Goal: Use online tool/utility: Utilize a website feature to perform a specific function

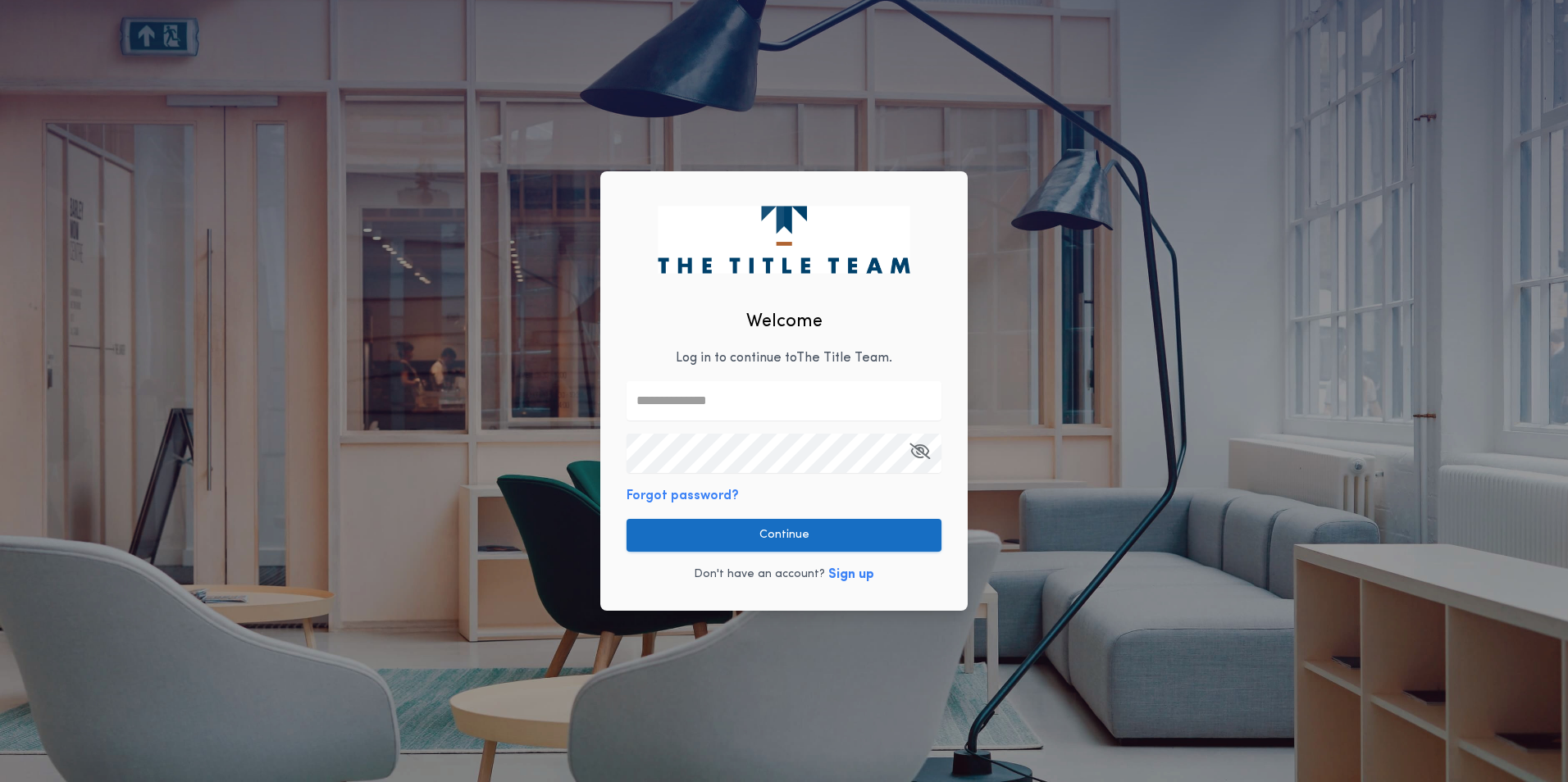
type input "**********"
click at [763, 529] on button "Continue" at bounding box center [784, 535] width 315 height 33
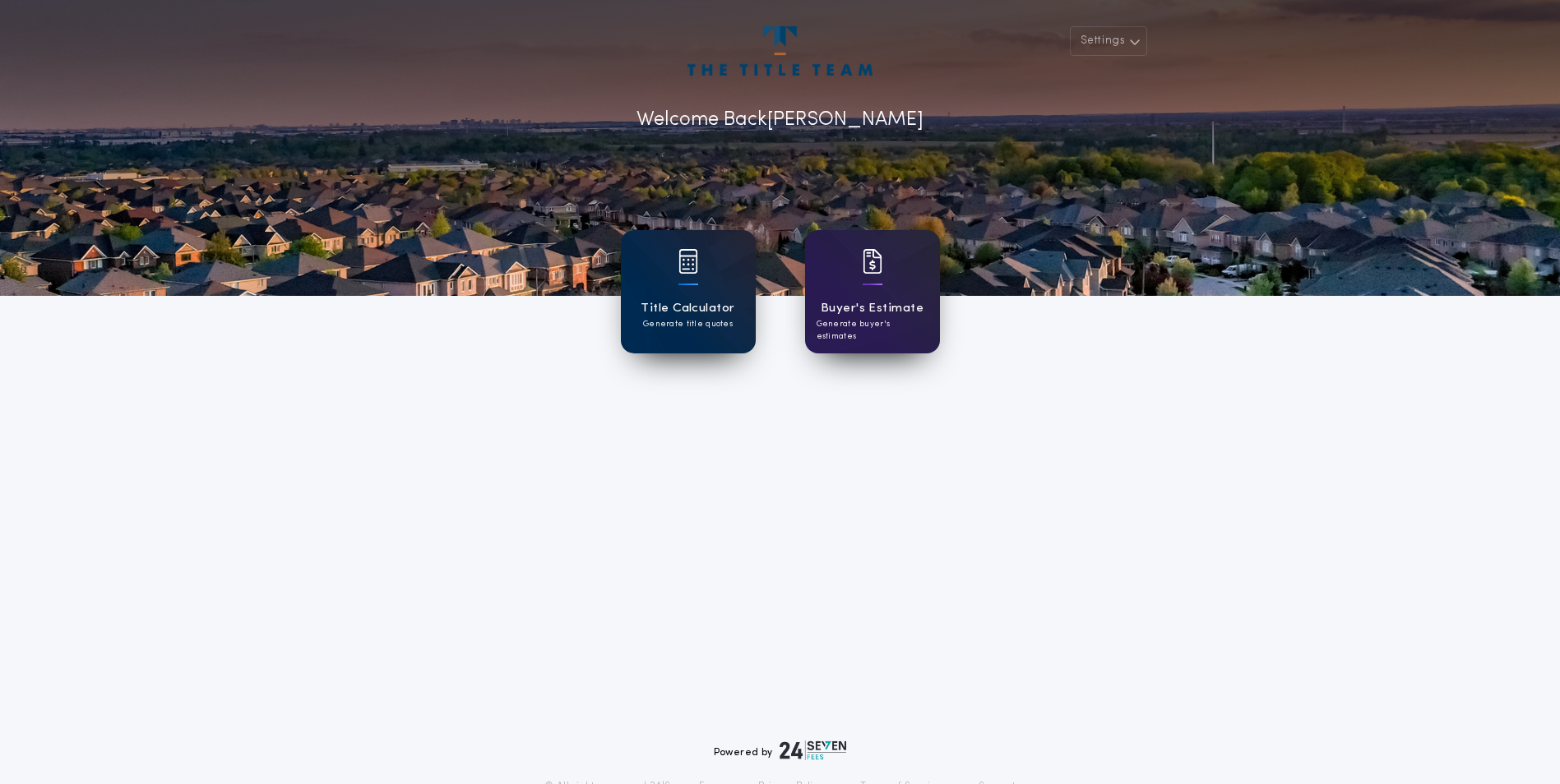
click at [691, 321] on p "Generate title quotes" at bounding box center [687, 324] width 89 height 12
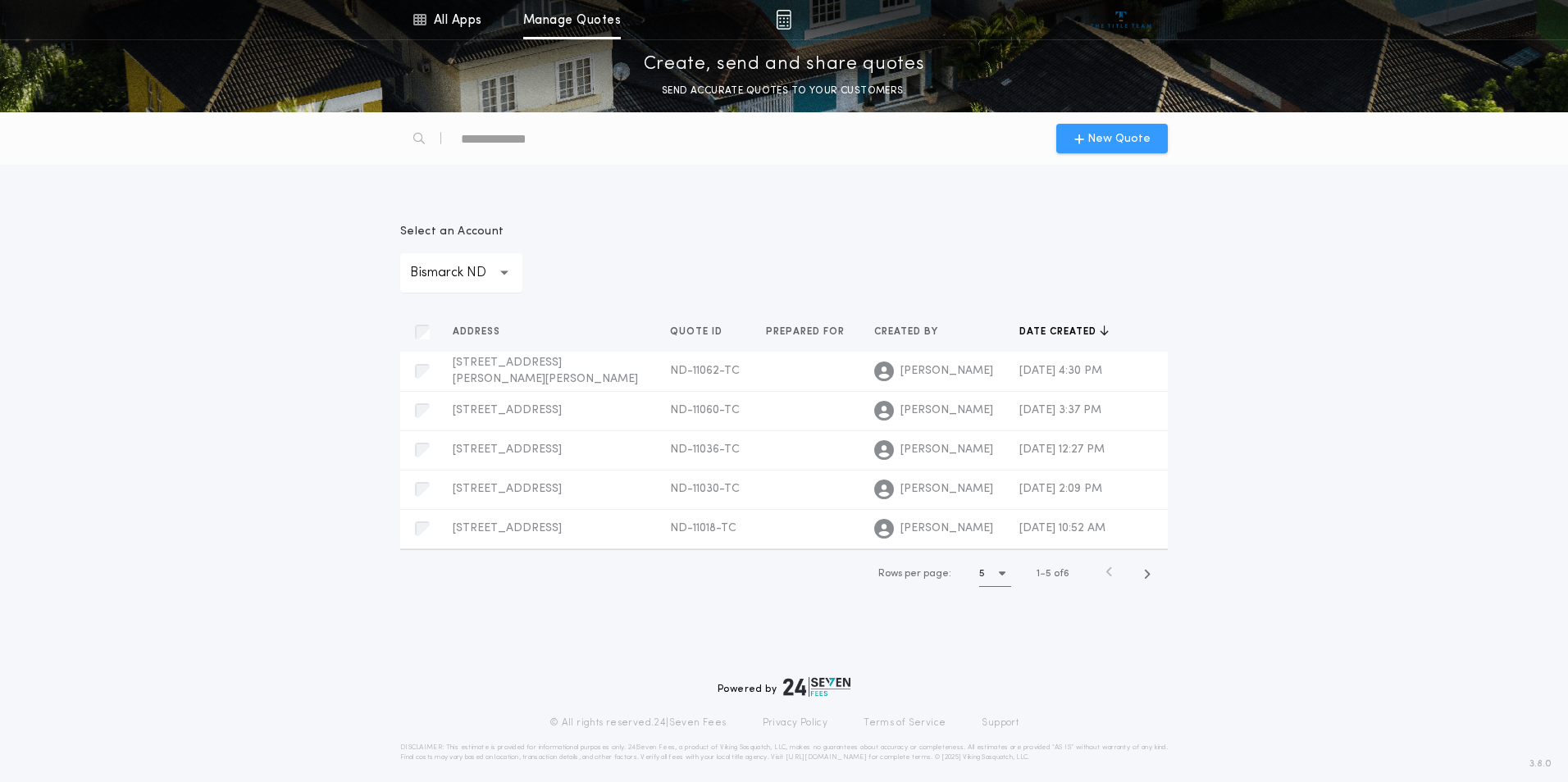
click at [1133, 125] on div "New Quote" at bounding box center [1112, 138] width 112 height 29
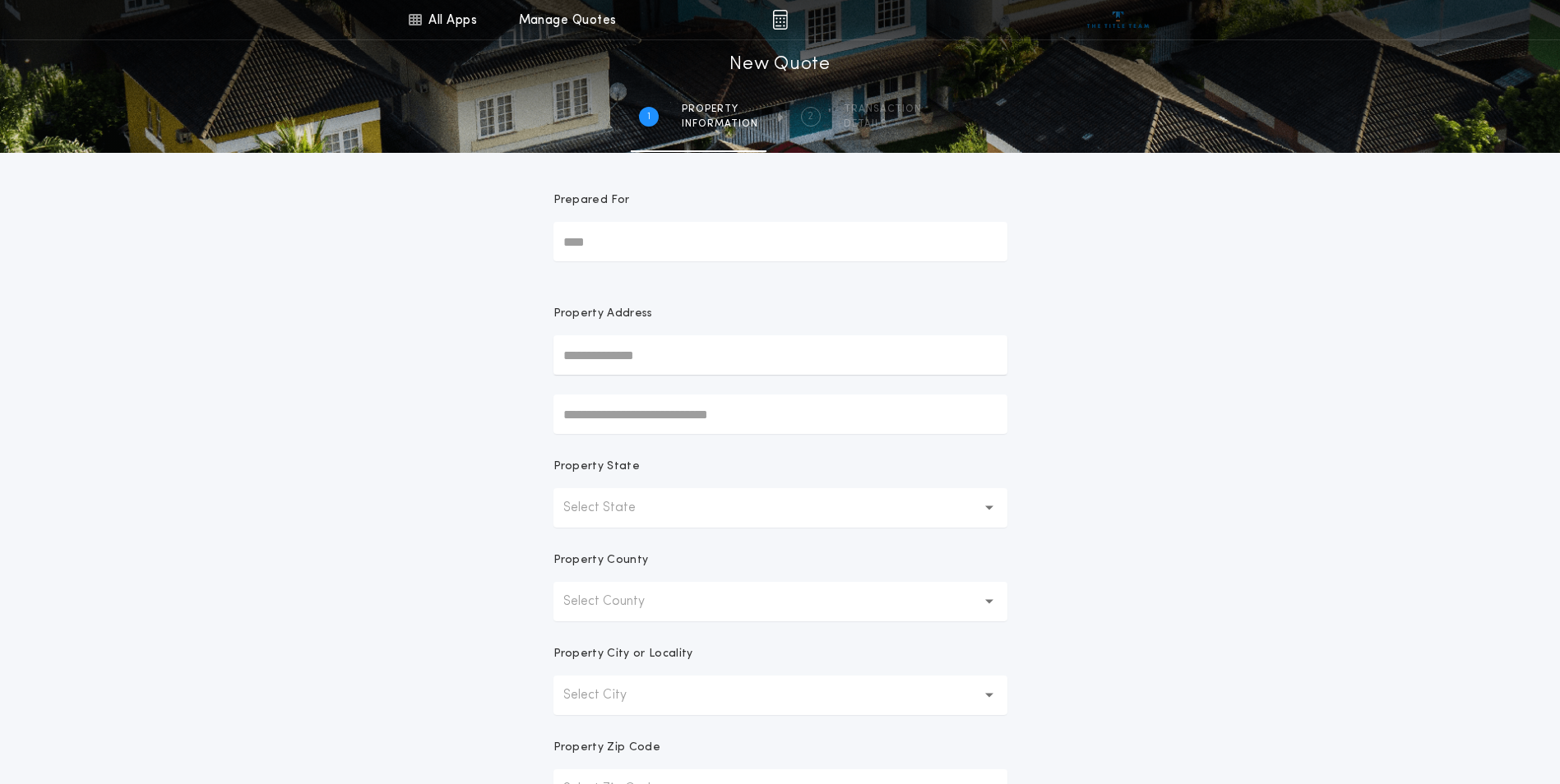
click at [837, 358] on input "text" at bounding box center [780, 355] width 454 height 39
click at [776, 398] on button "[STREET_ADDRESS]" at bounding box center [780, 388] width 454 height 24
type input "**********"
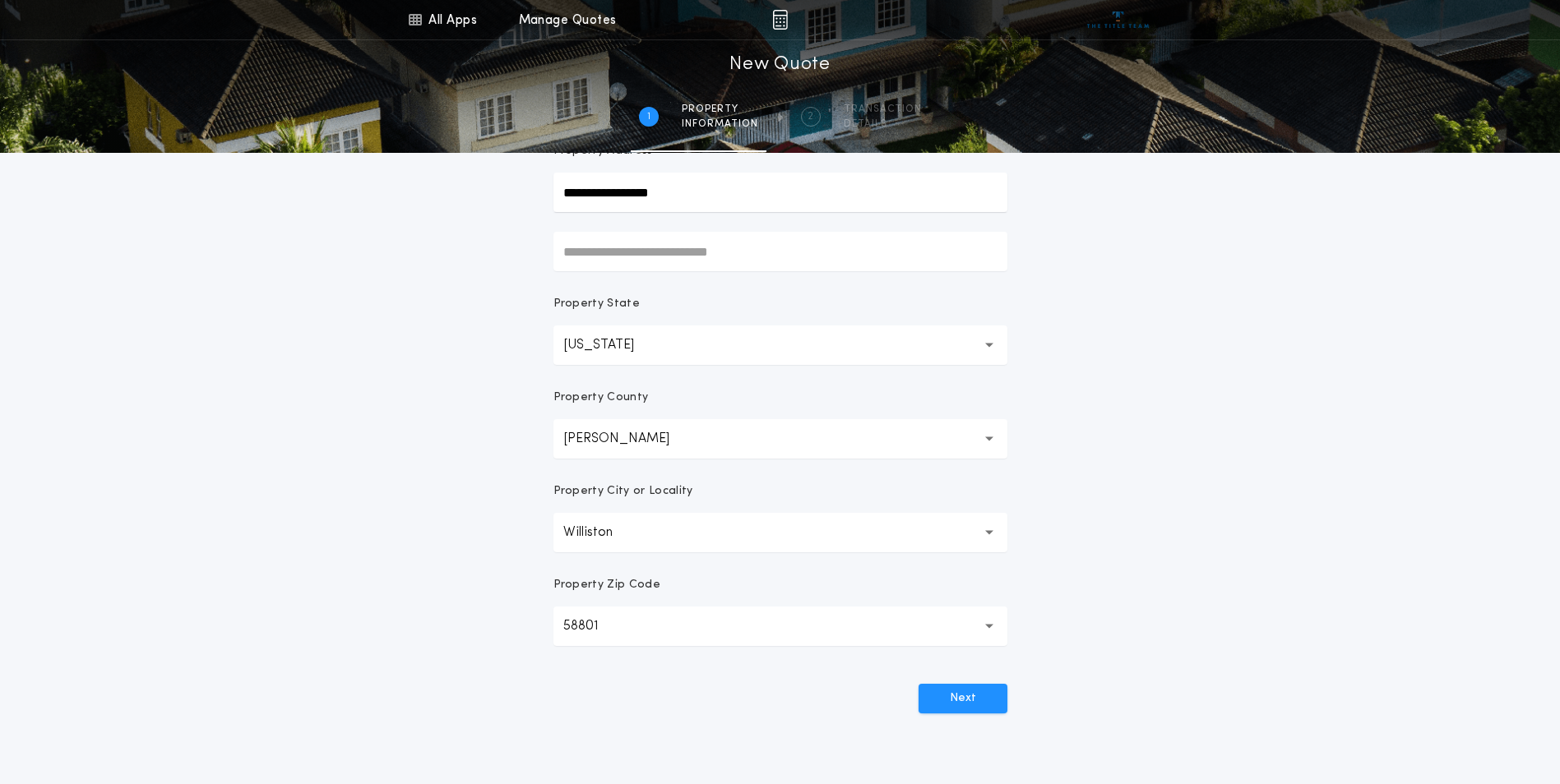
scroll to position [165, 0]
click at [959, 703] on button "Next" at bounding box center [963, 697] width 88 height 29
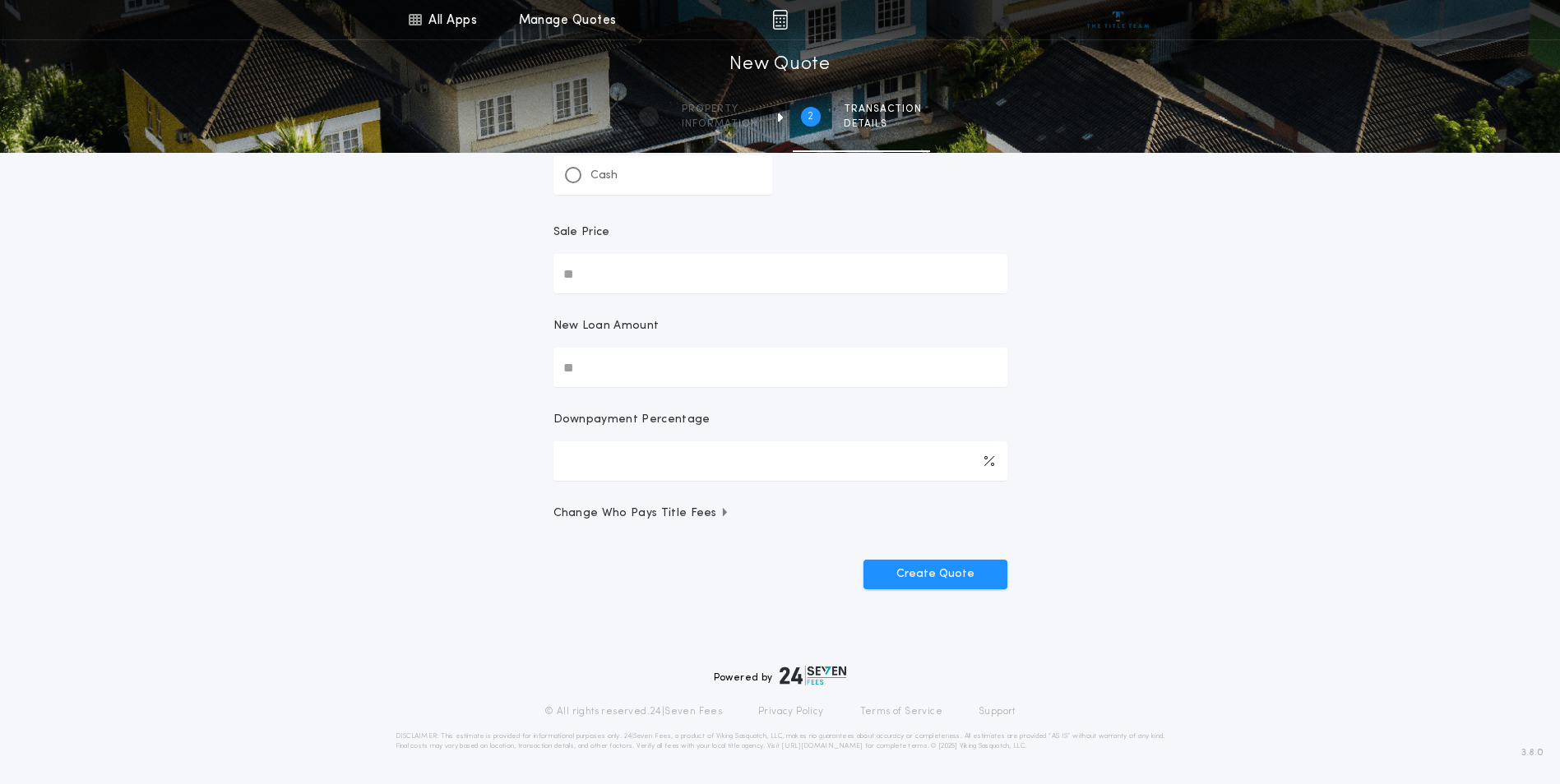
scroll to position [0, 0]
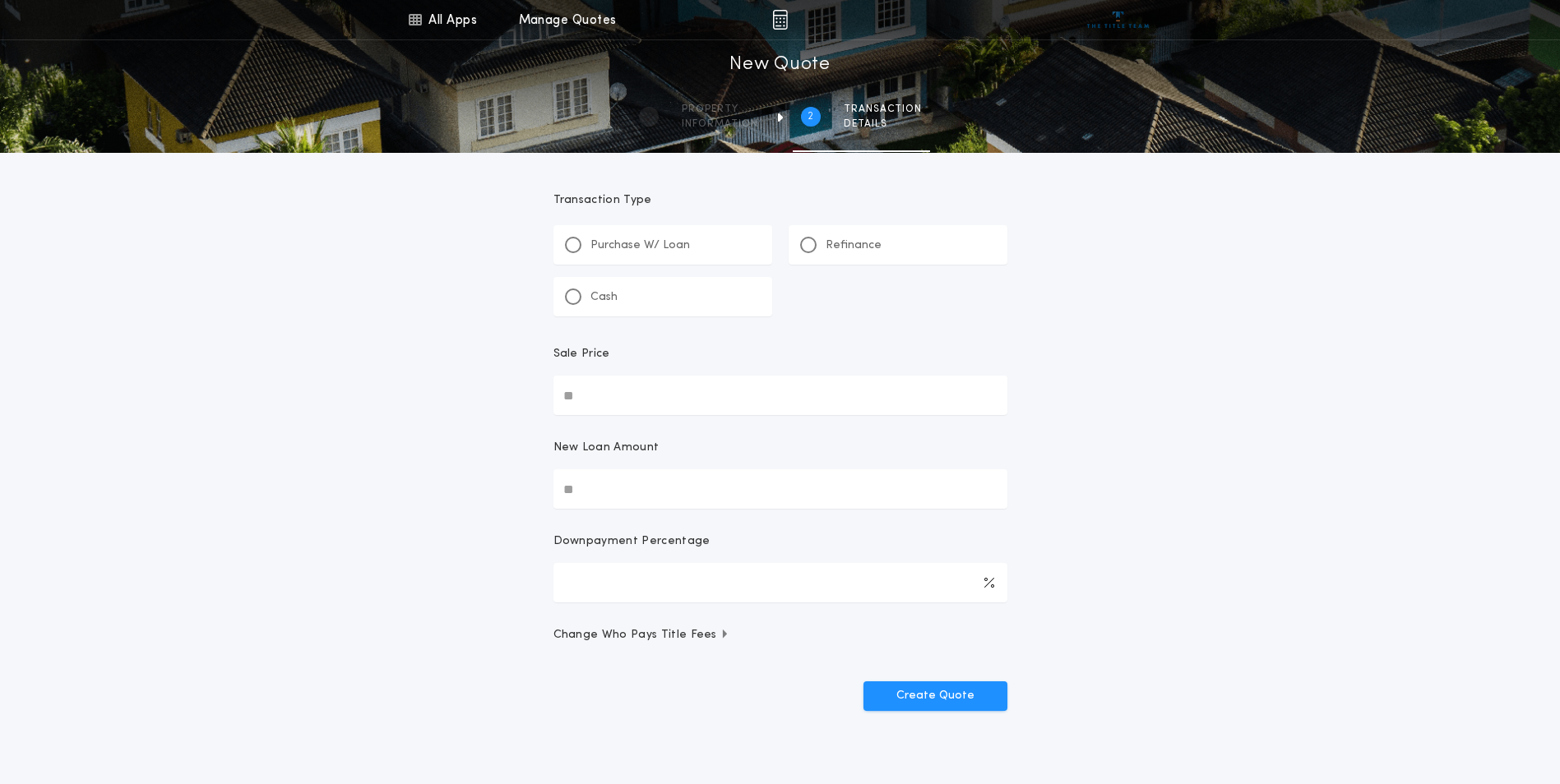
click at [817, 239] on div "Refinance" at bounding box center [841, 245] width 82 height 17
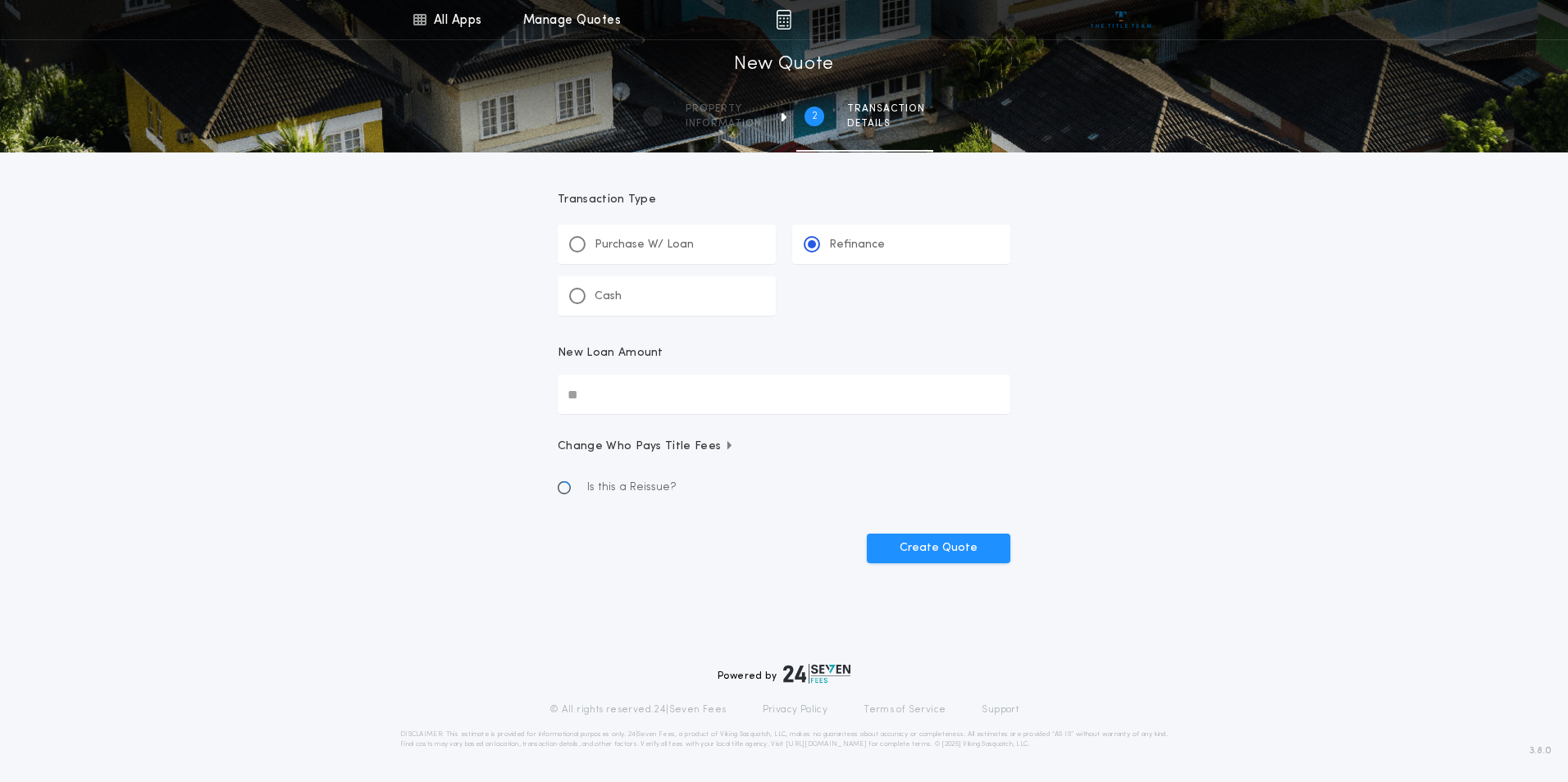
click at [652, 388] on input "New Loan Amount" at bounding box center [784, 394] width 453 height 39
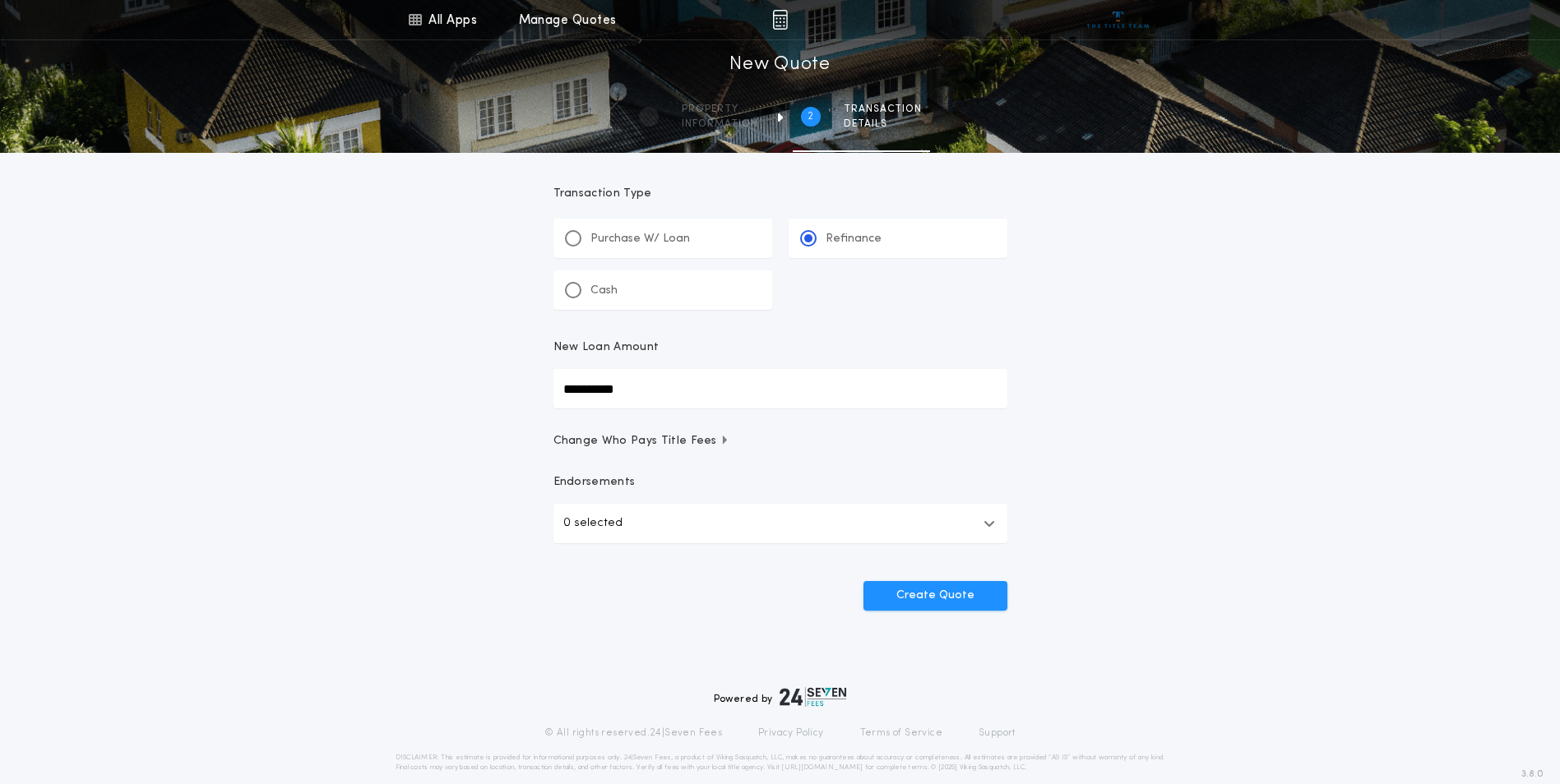
scroll to position [28, 0]
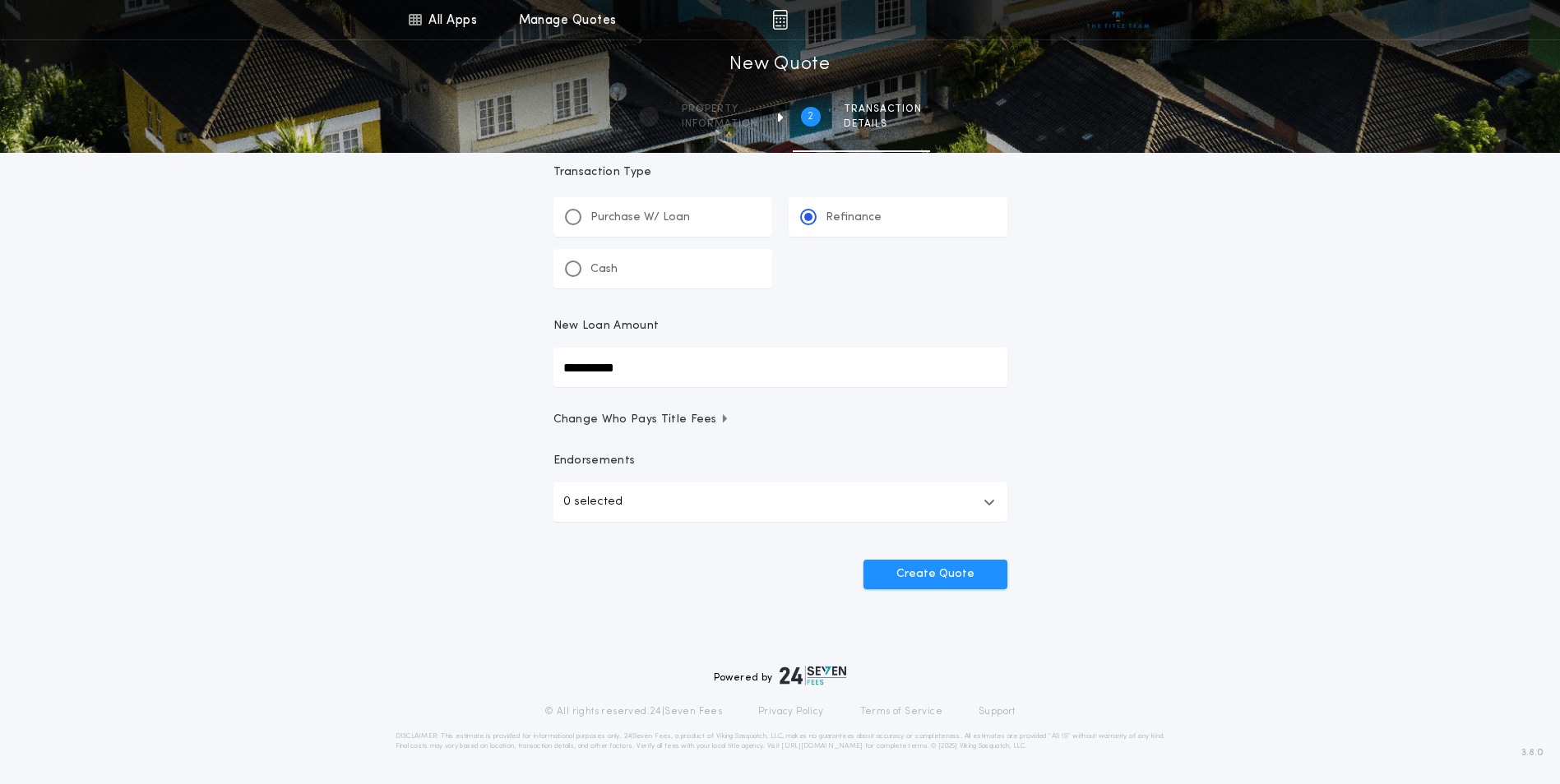
type input "**********"
click at [886, 510] on button "0 selected" at bounding box center [780, 501] width 454 height 39
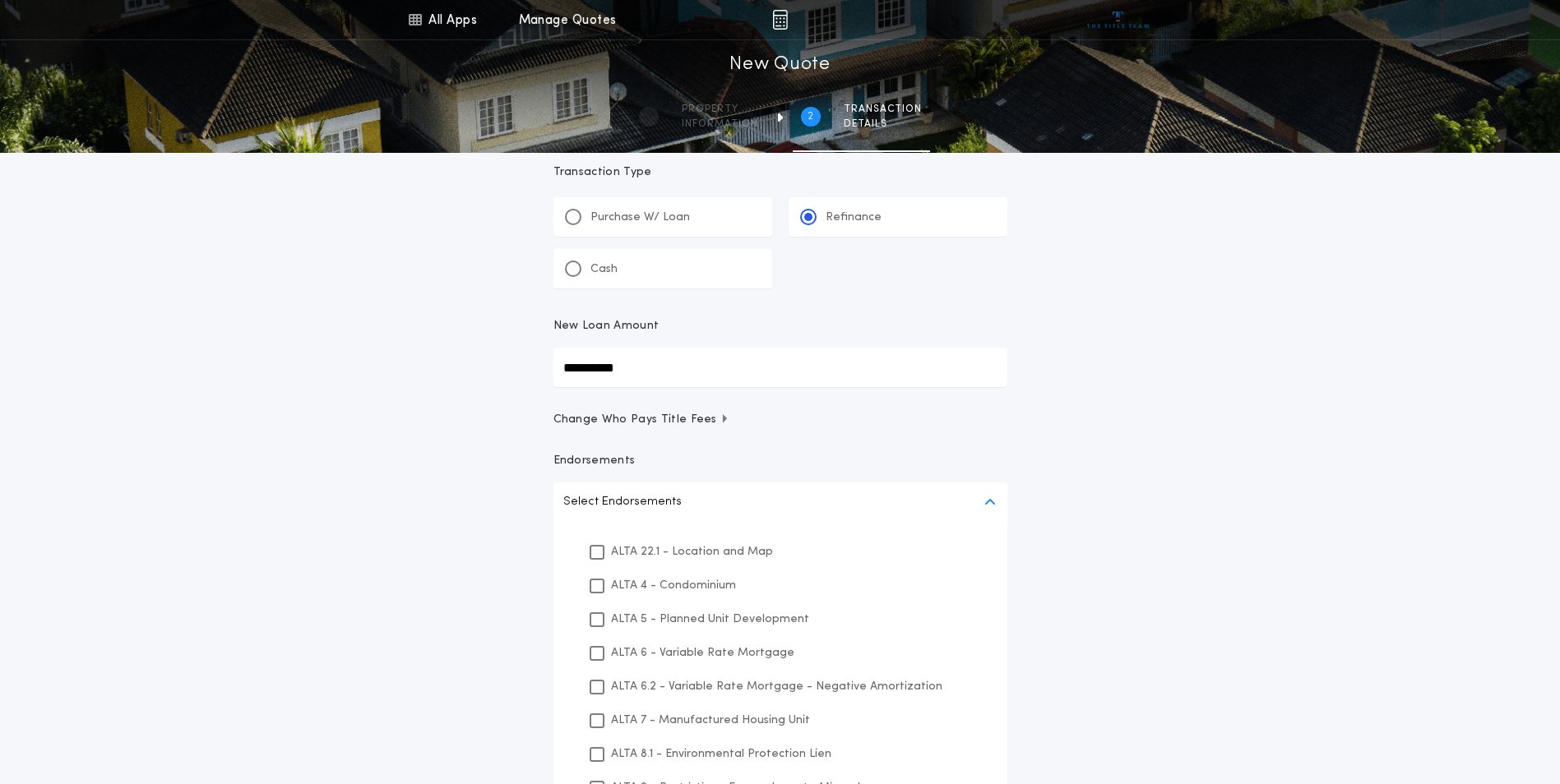
click at [754, 554] on p "ALTA 22.1 - Location and Map" at bounding box center [692, 552] width 162 height 17
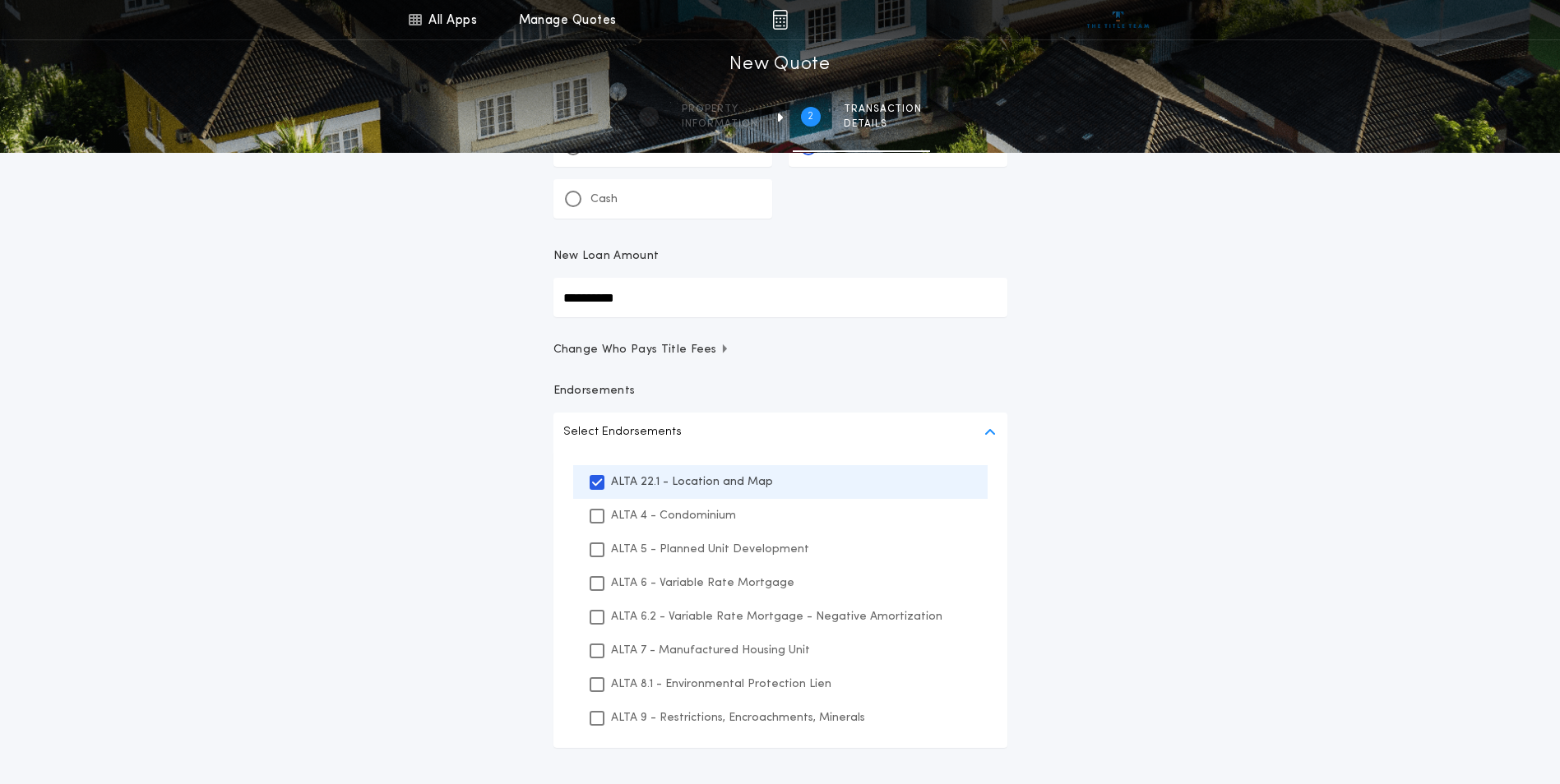
scroll to position [193, 0]
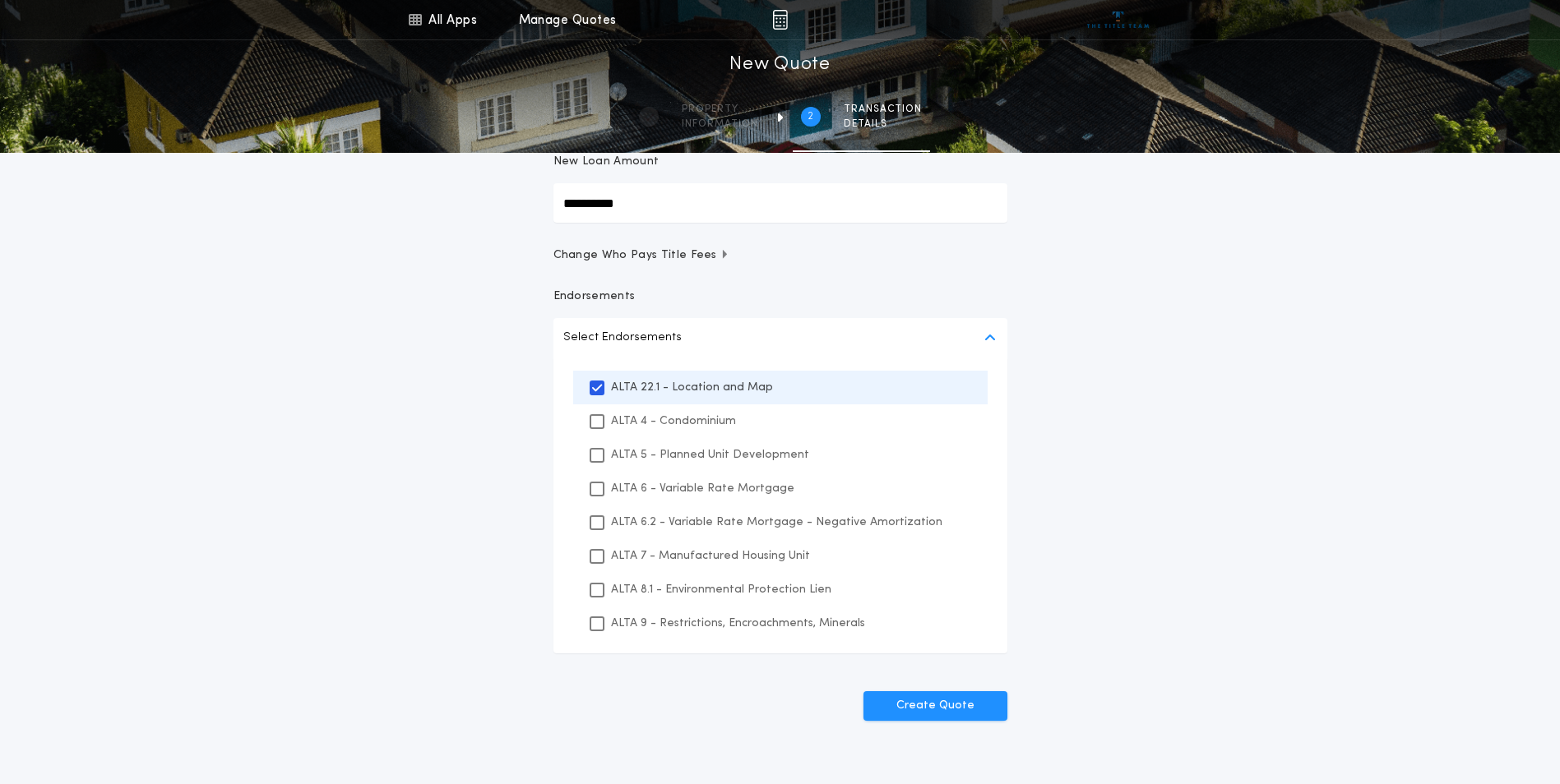
click at [722, 587] on p "ALTA 8.1 - Environmental Protection Lien" at bounding box center [721, 590] width 220 height 17
click at [721, 627] on p "ALTA 9 - Restrictions, Encroachments, Minerals" at bounding box center [737, 624] width 254 height 17
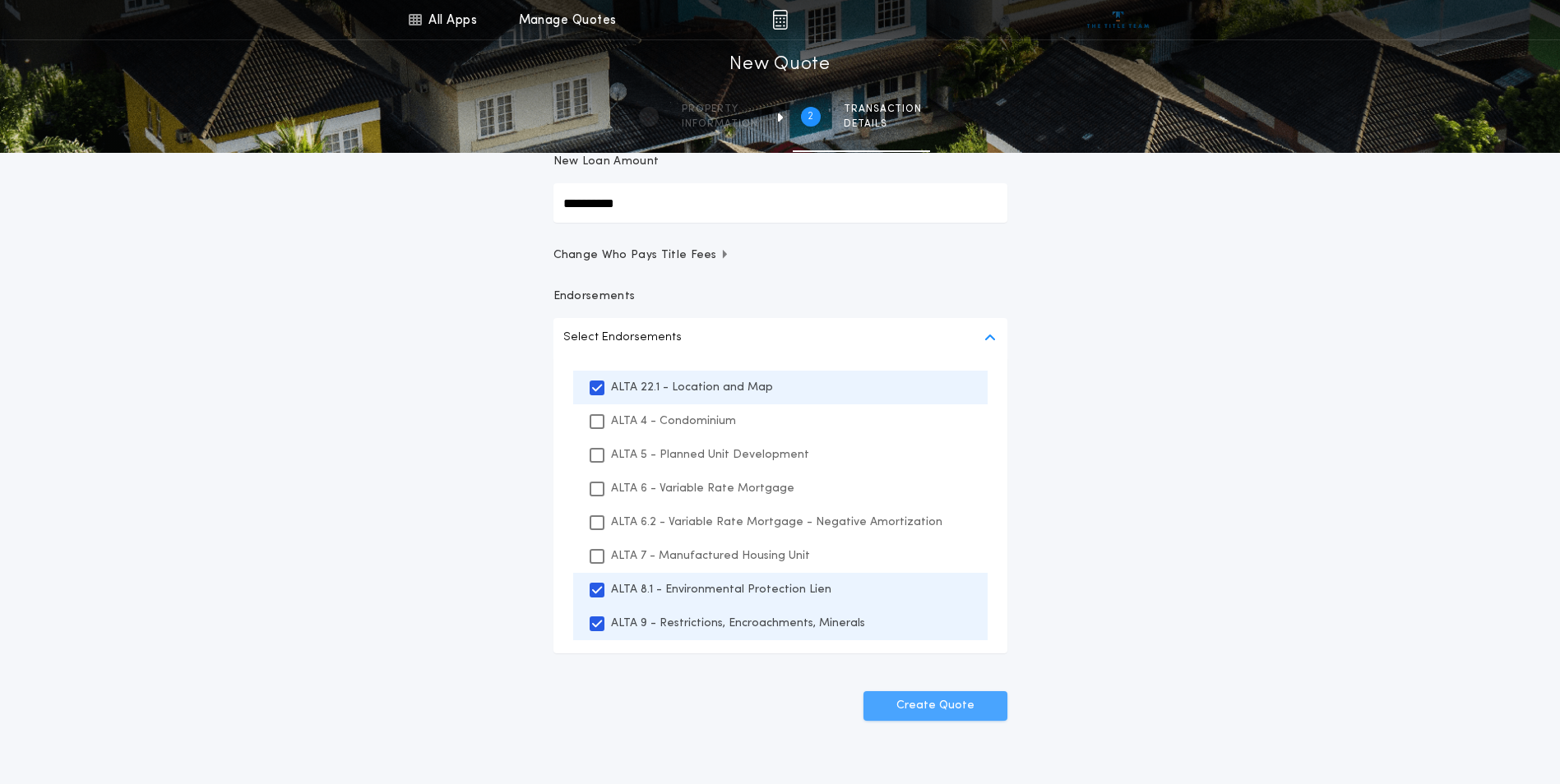
click at [985, 702] on button "Create Quote" at bounding box center [935, 706] width 144 height 29
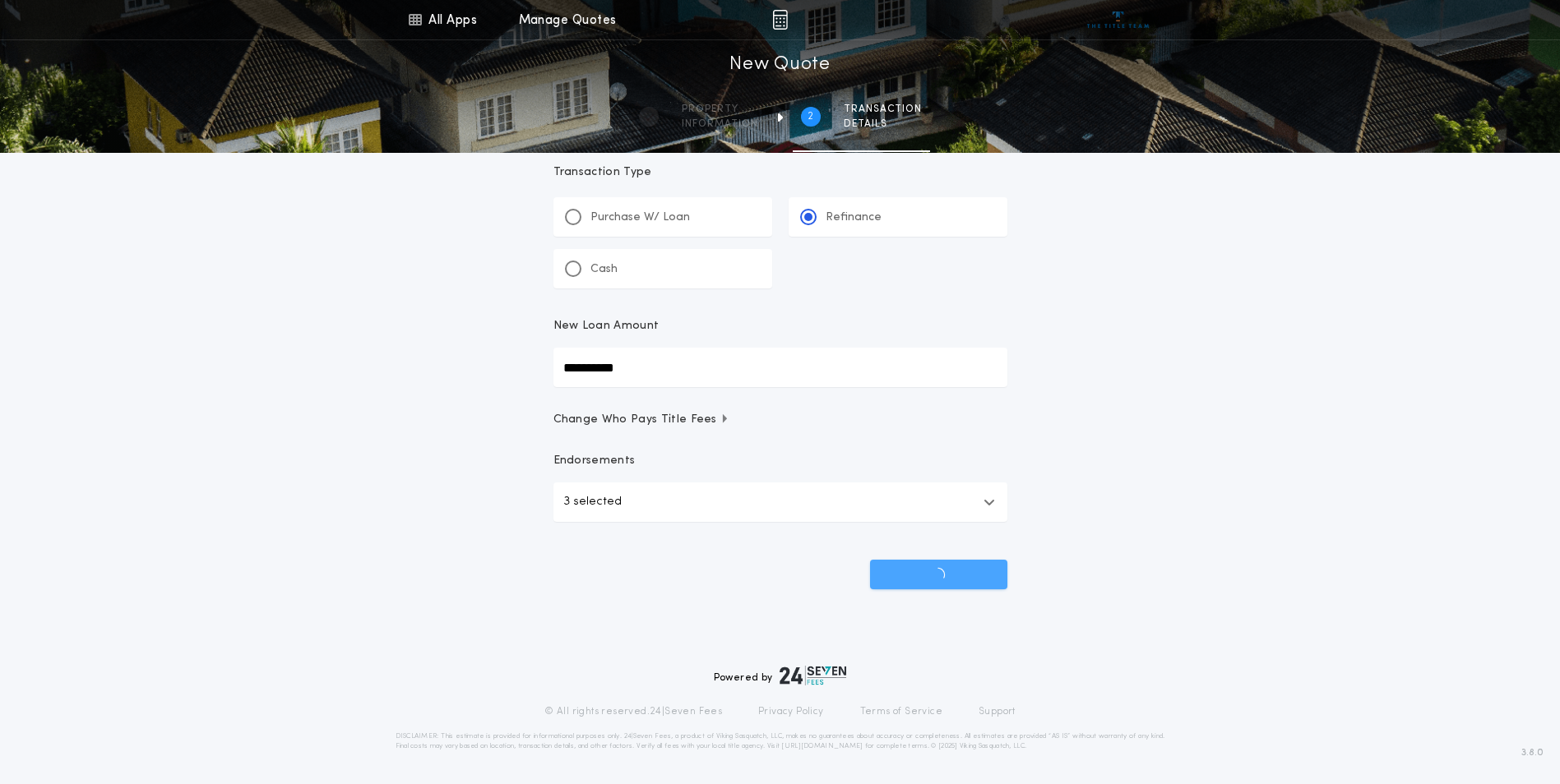
scroll to position [28, 0]
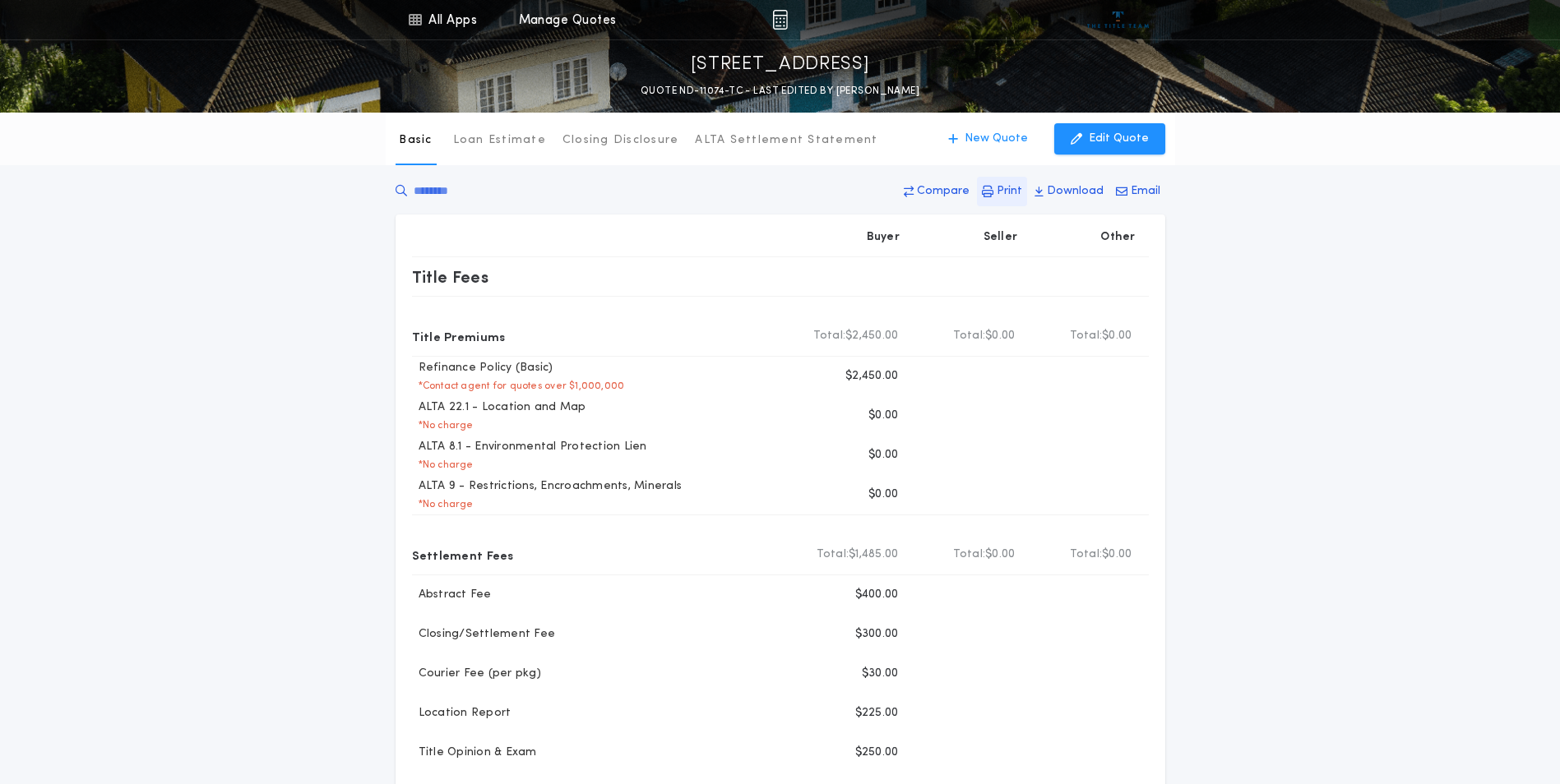
click at [1008, 195] on p "Print" at bounding box center [1009, 191] width 25 height 16
